Goal: Task Accomplishment & Management: Manage account settings

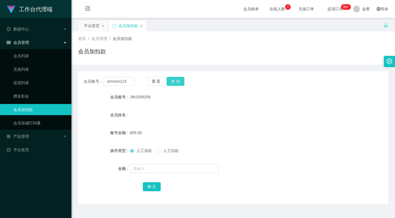
type input "omnom123"
click at [170, 80] on button "查 询" at bounding box center [176, 81] width 18 height 9
click at [141, 168] on input "text" at bounding box center [174, 168] width 89 height 9
click at [167, 152] on span "人工扣款" at bounding box center [171, 150] width 20 height 4
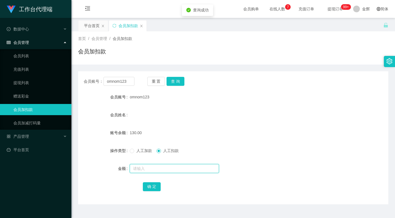
click at [153, 168] on input "text" at bounding box center [174, 168] width 89 height 9
type input "130"
click at [151, 190] on button "确 定" at bounding box center [152, 186] width 18 height 9
click at [136, 153] on label "人工加款" at bounding box center [142, 151] width 25 height 6
click at [143, 167] on input "text" at bounding box center [174, 168] width 89 height 9
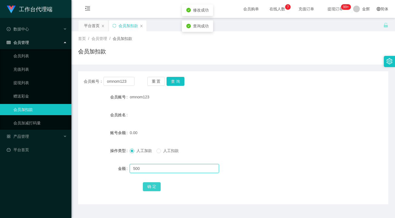
type input "500"
click at [149, 187] on button "确 定" at bounding box center [152, 186] width 18 height 9
click at [229, 124] on form "会员账号 omnom123 会员姓名 账号余额 500.00 操作类型 人工加款 人工扣款 金额 确 定" at bounding box center [233, 141] width 310 height 100
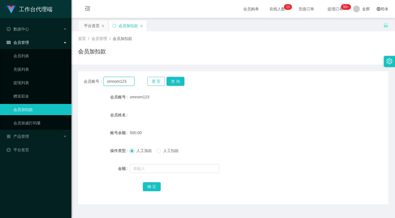
drag, startPoint x: 124, startPoint y: 82, endPoint x: 155, endPoint y: 85, distance: 31.1
click at [124, 82] on input "omnom123" at bounding box center [119, 81] width 31 height 9
paste input "97876944"
drag, startPoint x: 181, startPoint y: 80, endPoint x: 173, endPoint y: 112, distance: 33.4
click at [181, 80] on button "查 询" at bounding box center [176, 81] width 18 height 9
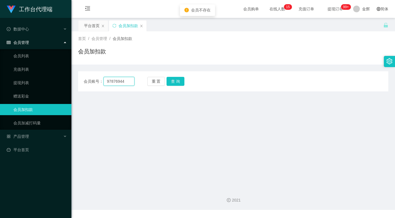
click at [126, 81] on input "97876944" at bounding box center [119, 81] width 31 height 9
click at [116, 80] on input "97876944" at bounding box center [119, 81] width 31 height 9
paste input "bingbong"
type input "bingbong"
click at [175, 81] on button "查 询" at bounding box center [176, 81] width 18 height 9
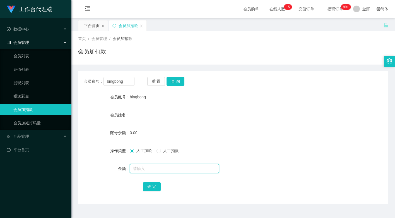
click at [148, 169] on input "text" at bounding box center [174, 168] width 89 height 9
type input "500"
click at [157, 184] on button "确 定" at bounding box center [152, 186] width 18 height 9
